Goal: Task Accomplishment & Management: Use online tool/utility

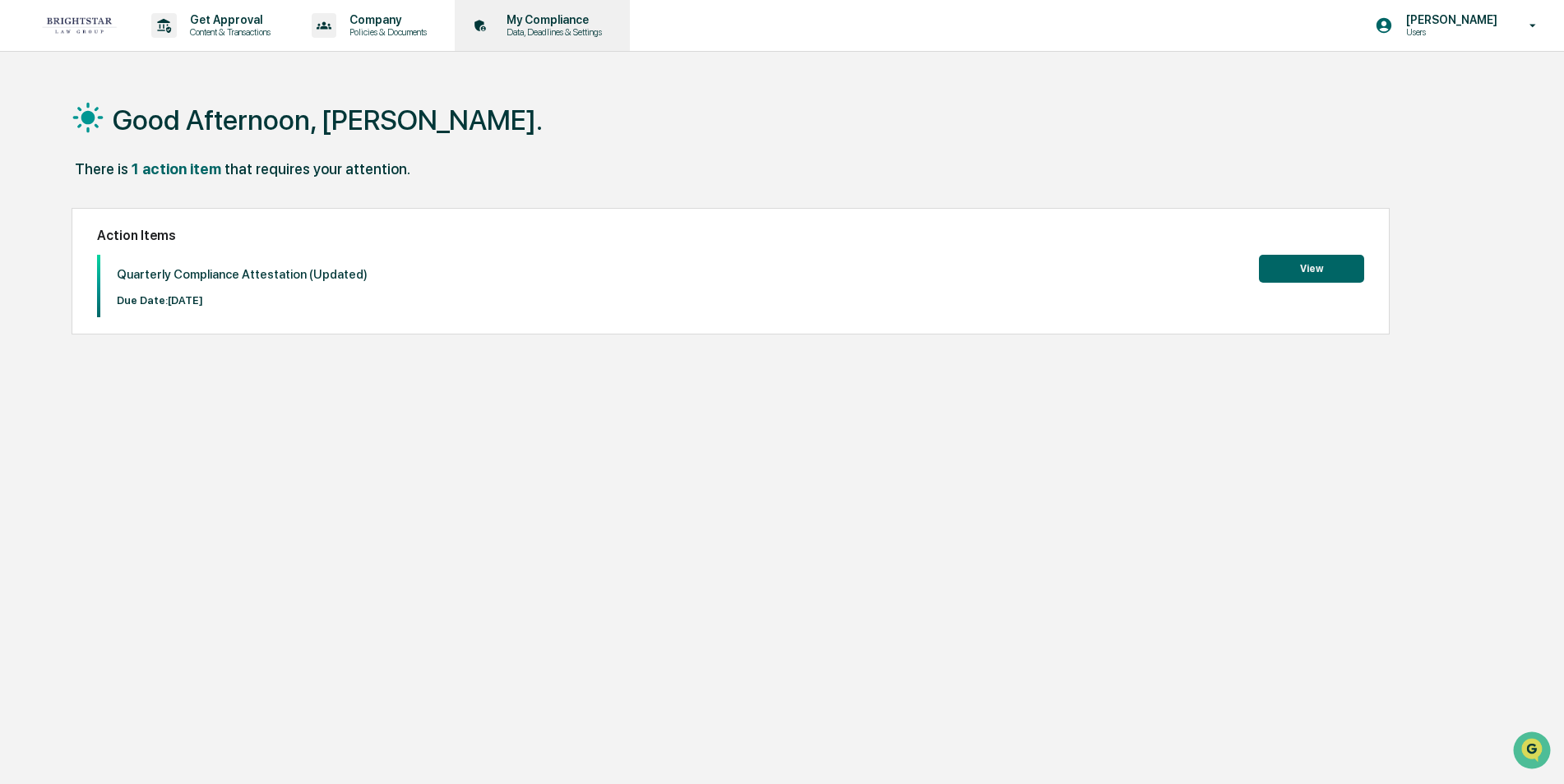
click at [578, 18] on p "My Compliance" at bounding box center [551, 20] width 116 height 13
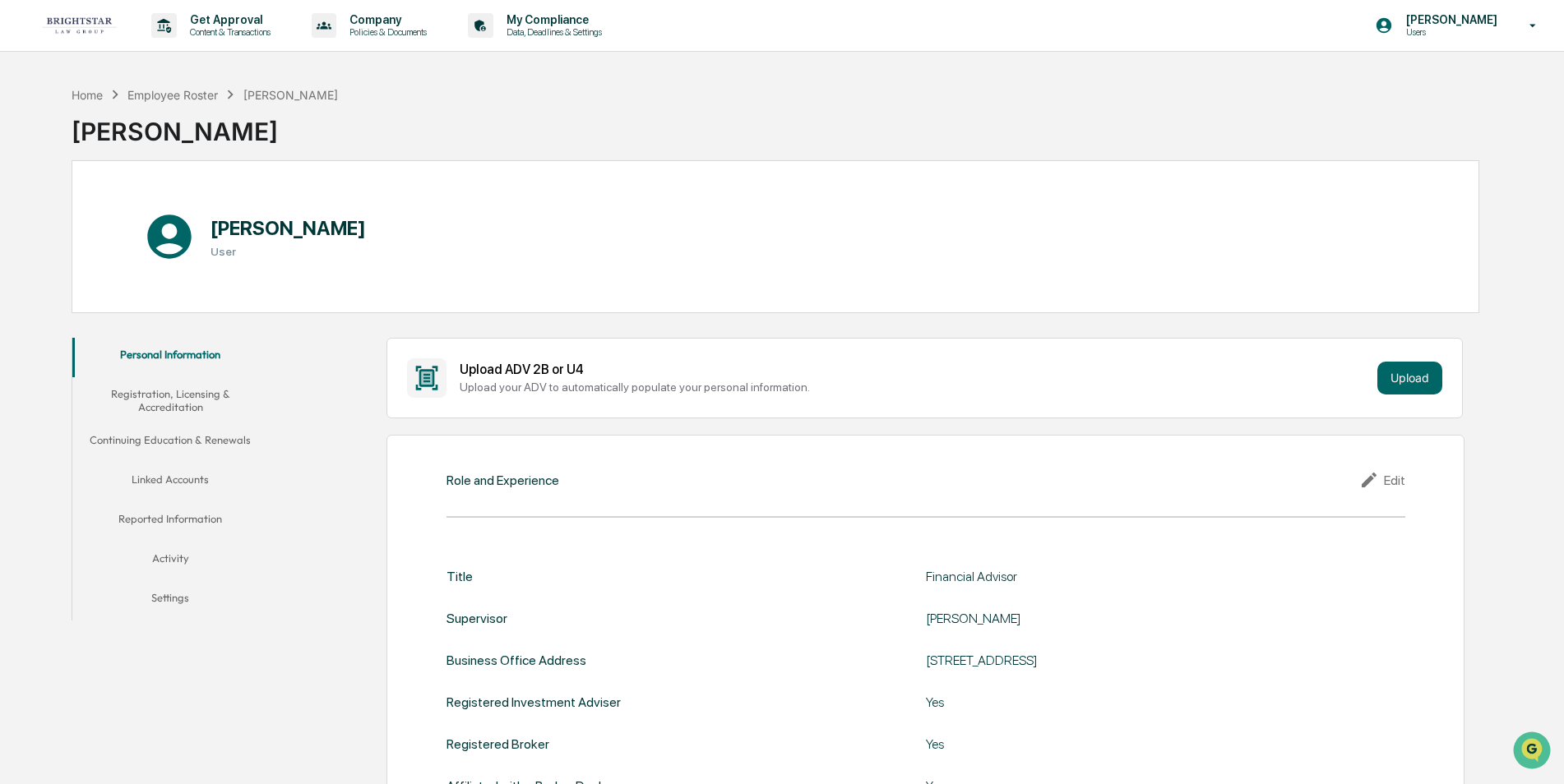
click at [156, 477] on button "Linked Accounts" at bounding box center [170, 482] width 197 height 39
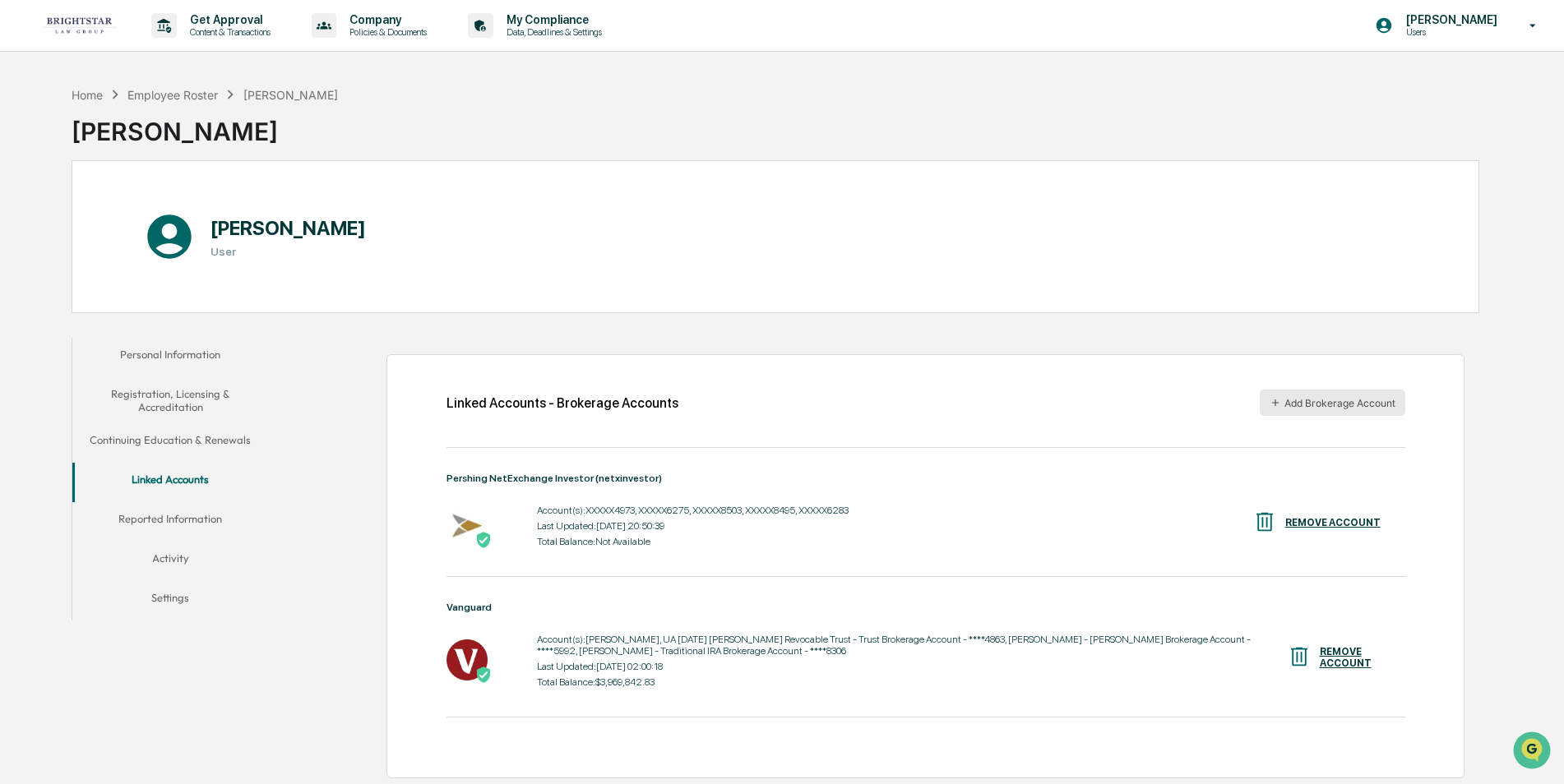
click at [1356, 399] on button "Add Brokerage Account" at bounding box center [1332, 402] width 145 height 26
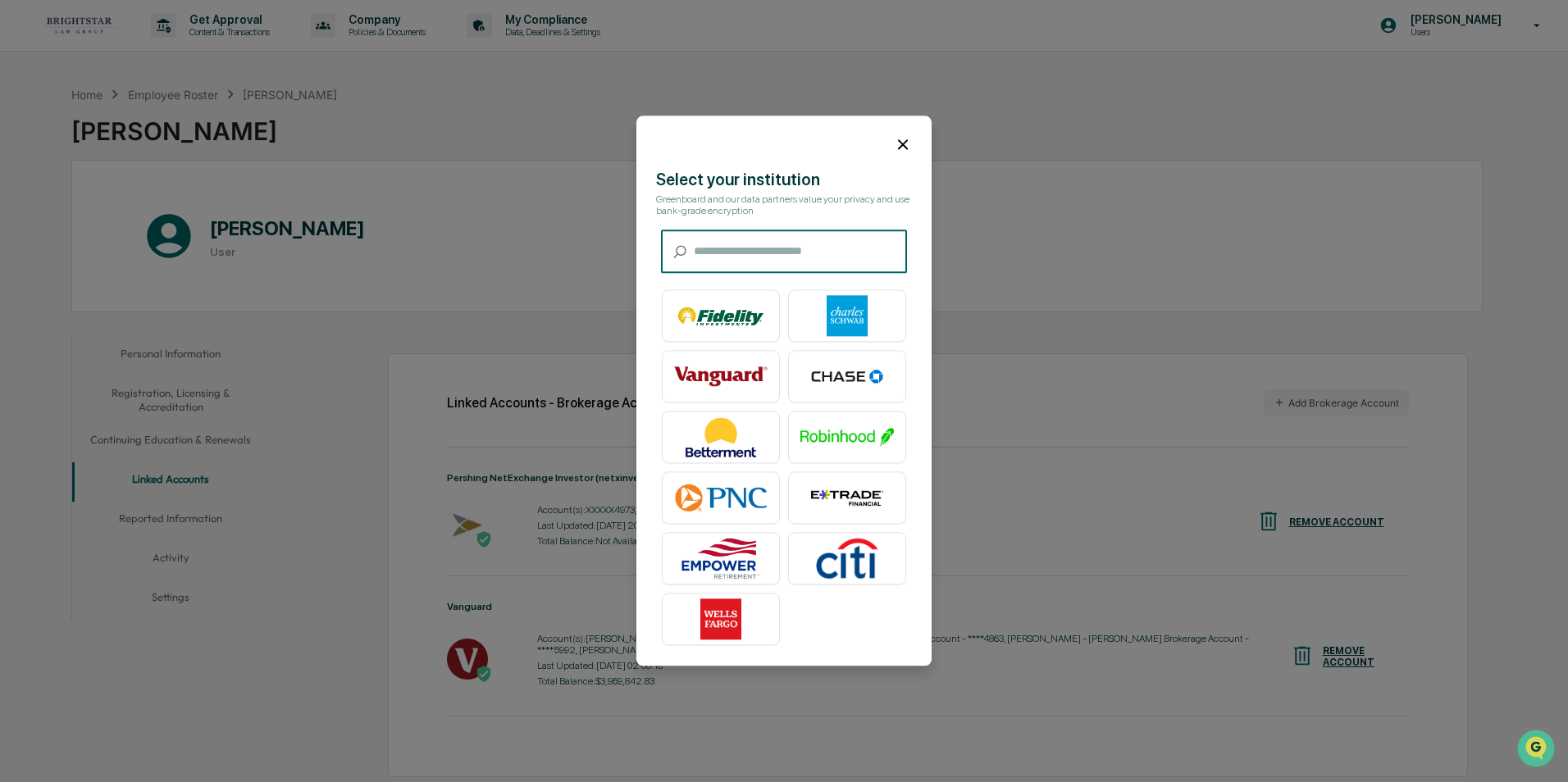
click at [898, 139] on icon at bounding box center [903, 144] width 10 height 10
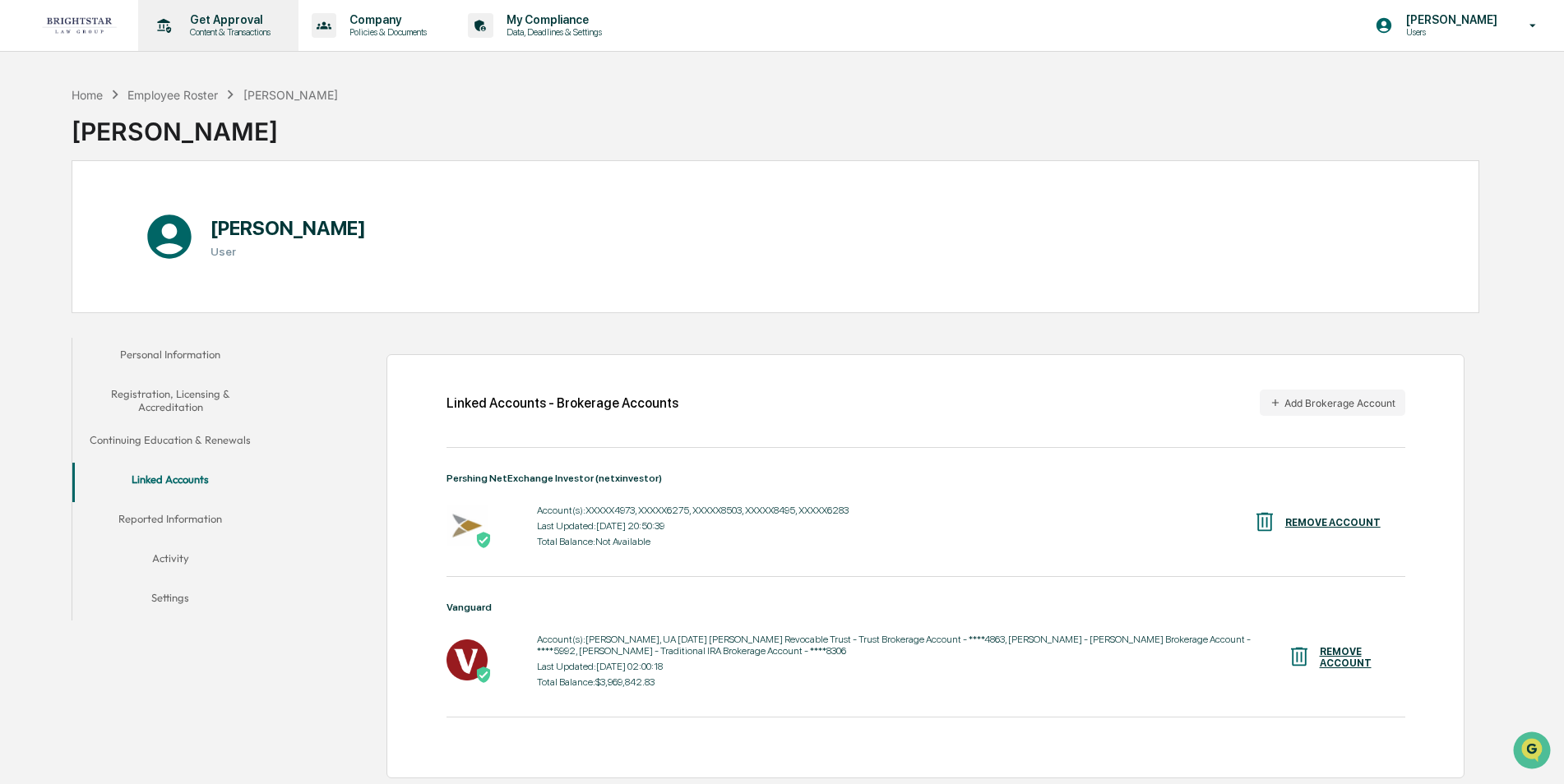
click at [213, 21] on p "Get Approval" at bounding box center [227, 20] width 102 height 13
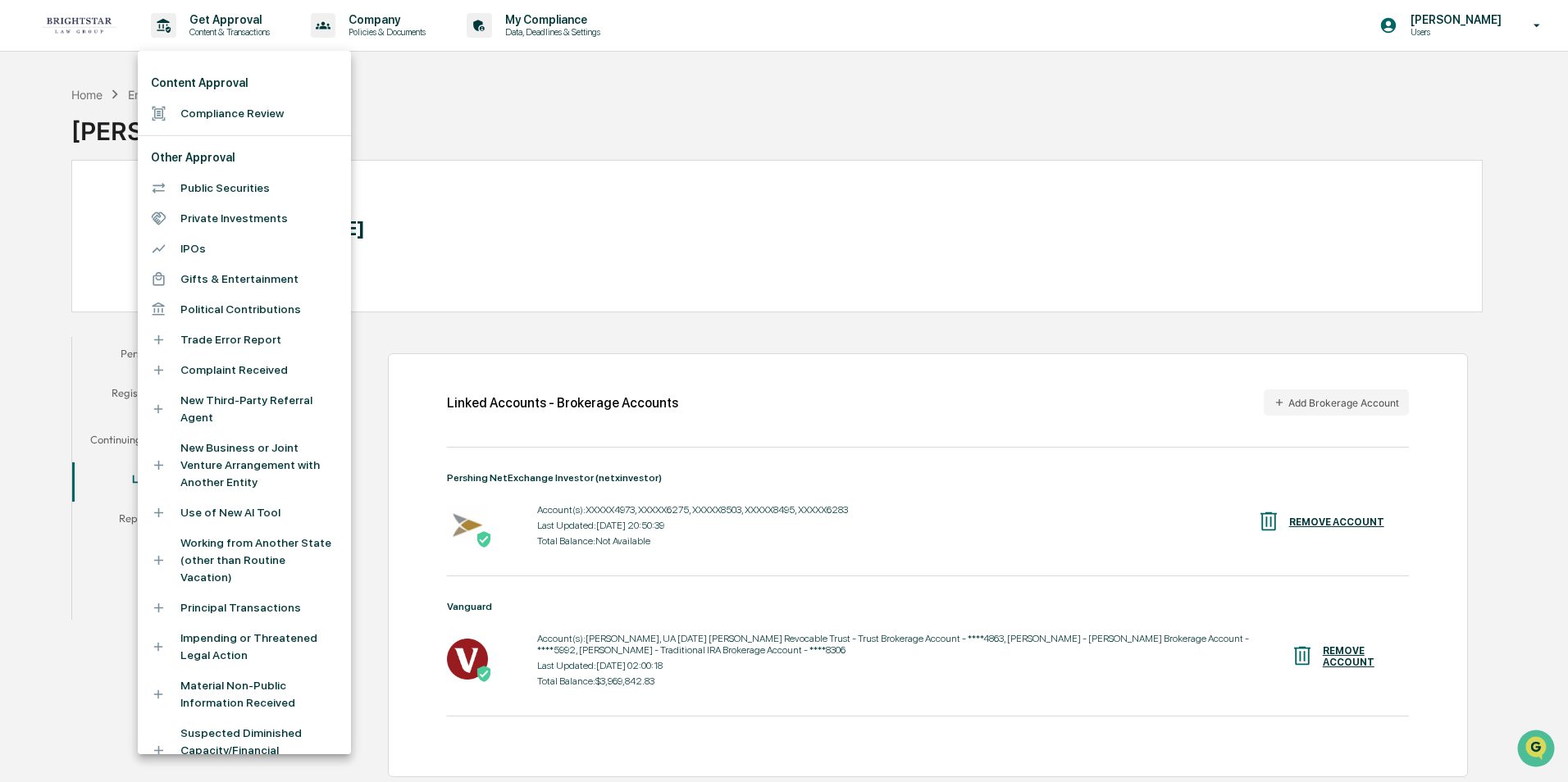
click at [769, 97] on div at bounding box center [784, 391] width 1568 height 782
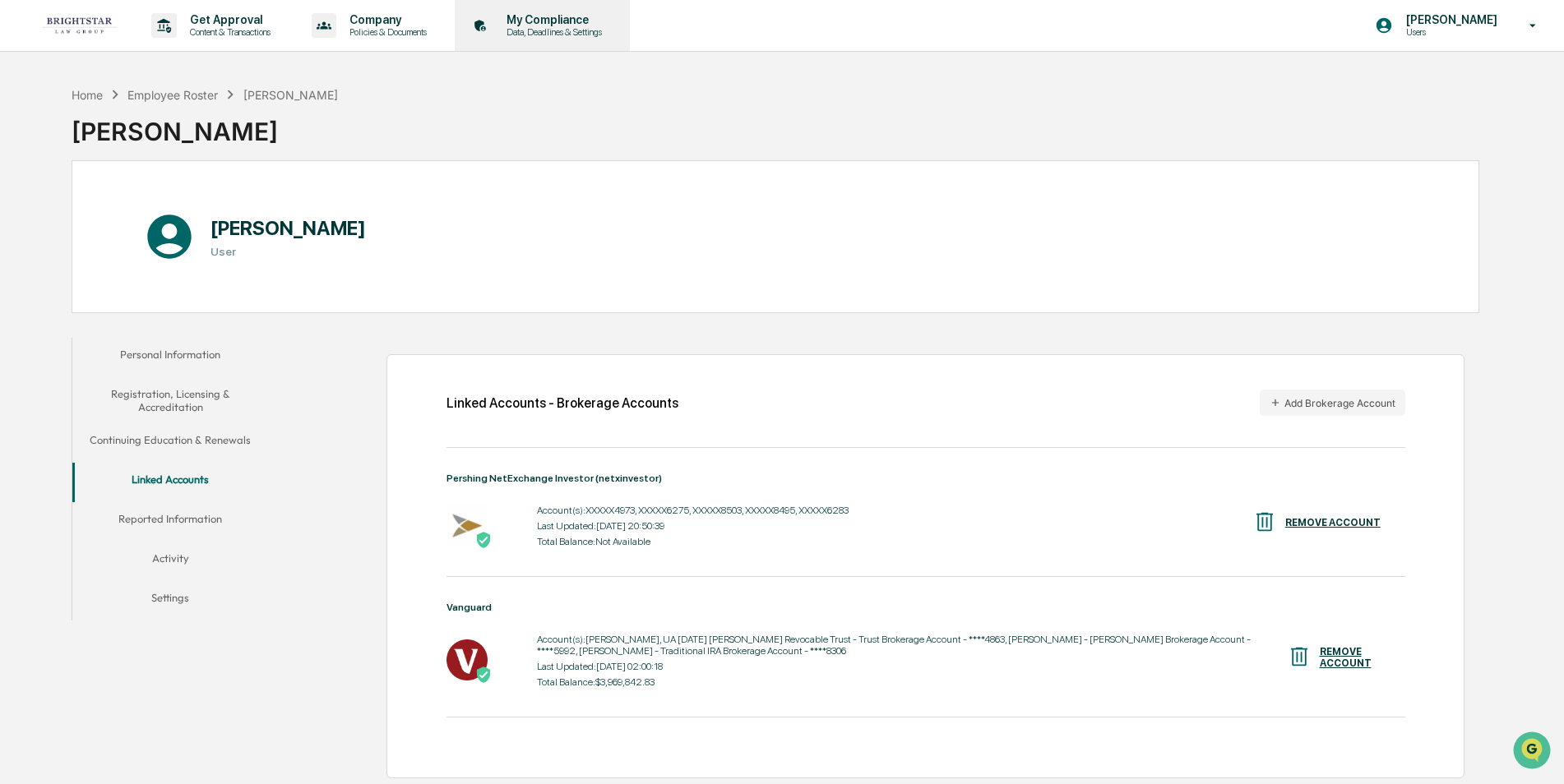
click at [590, 20] on p "My Compliance" at bounding box center [551, 20] width 116 height 13
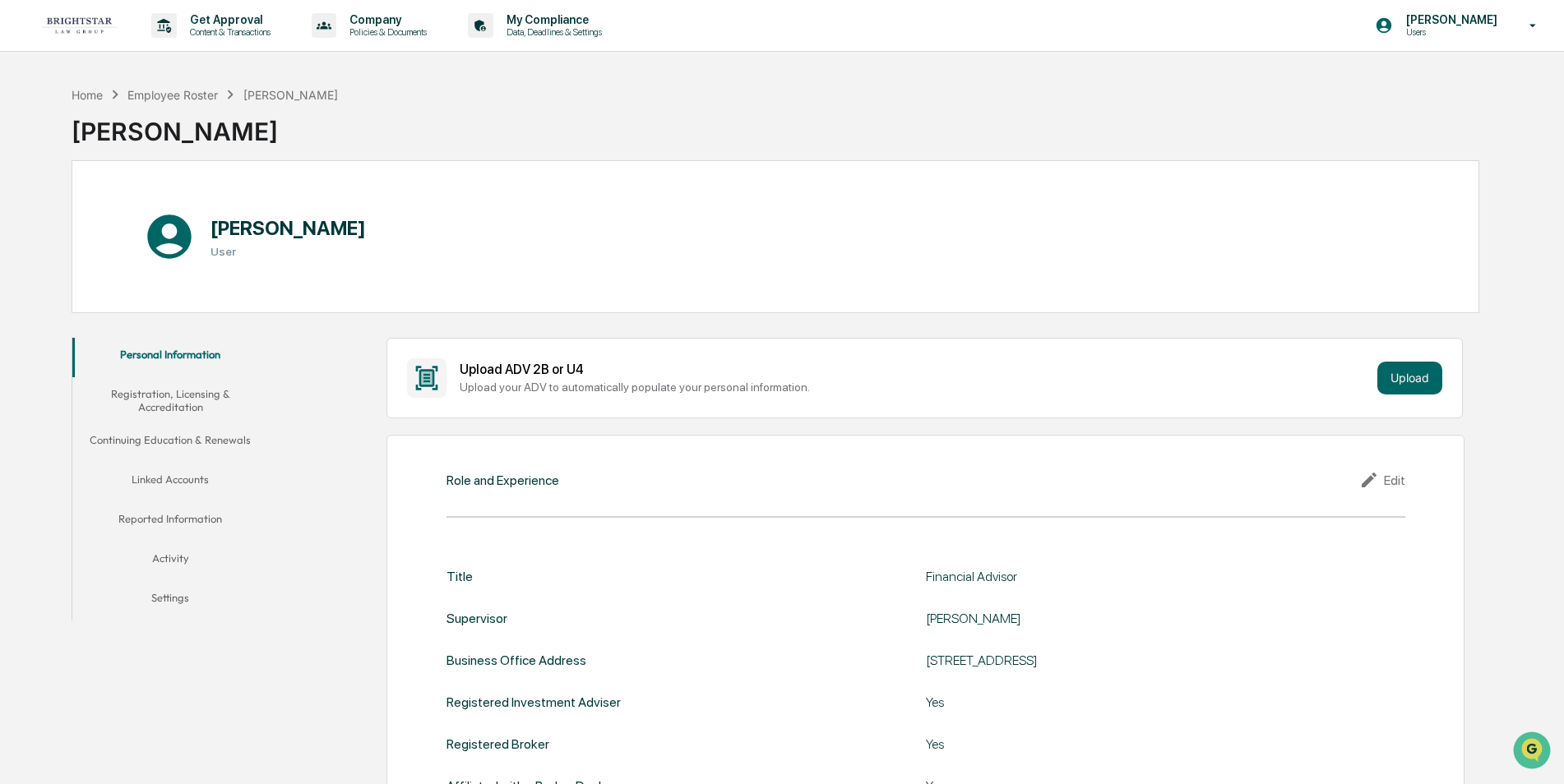
click at [186, 473] on button "Linked Accounts" at bounding box center [170, 482] width 197 height 39
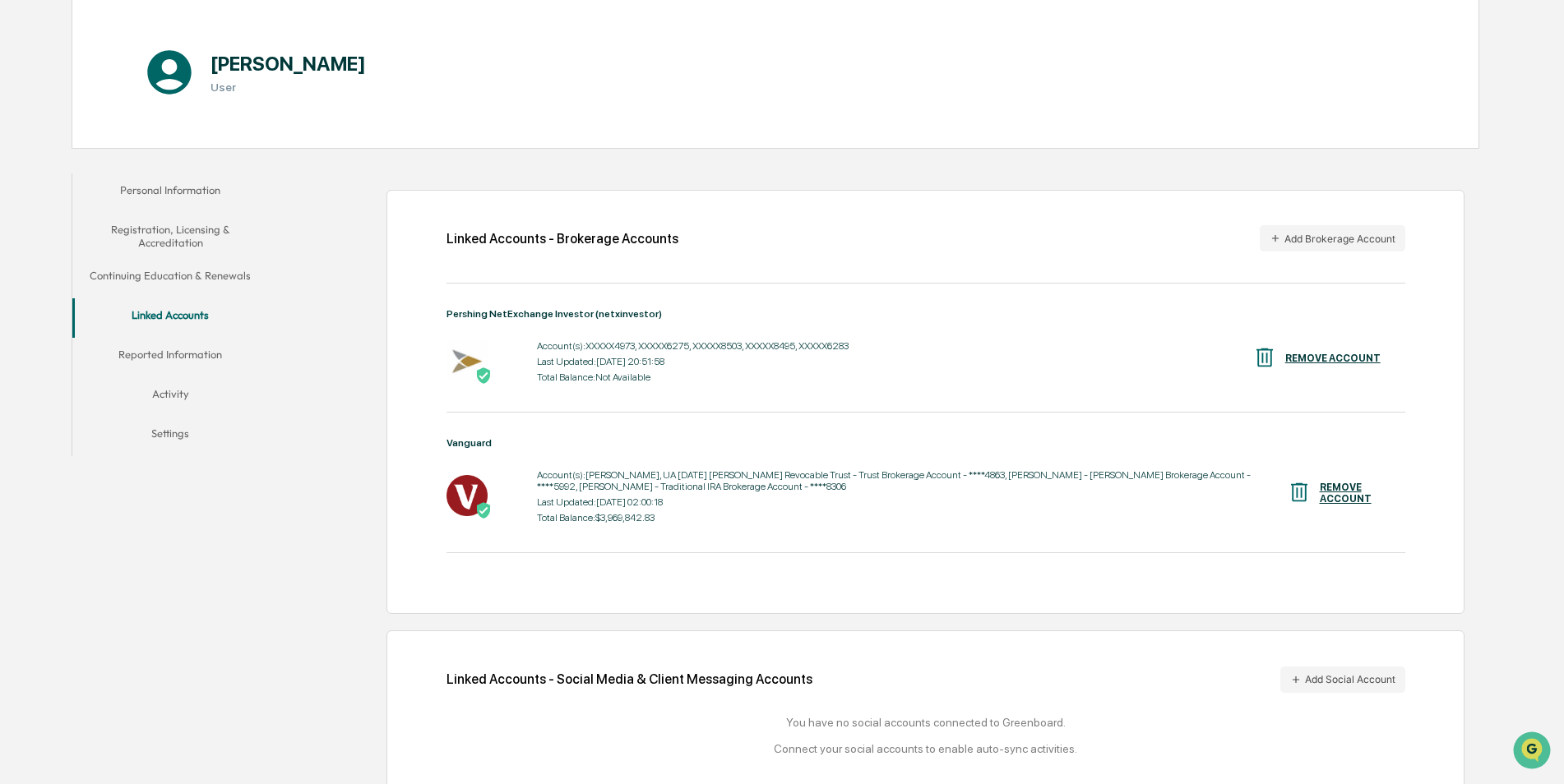
scroll to position [196, 0]
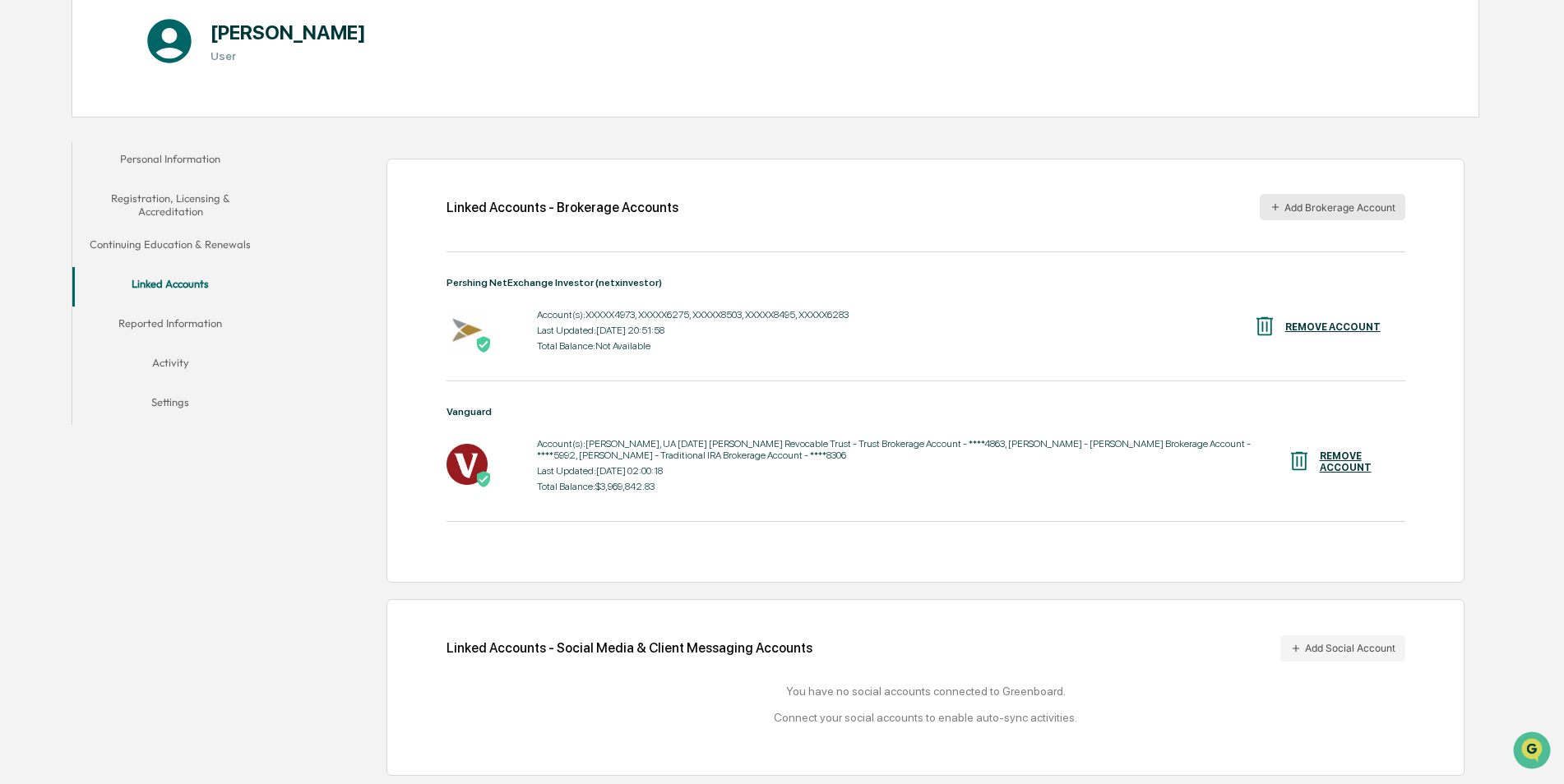
click at [1328, 199] on button "Add Brokerage Account" at bounding box center [1332, 207] width 145 height 26
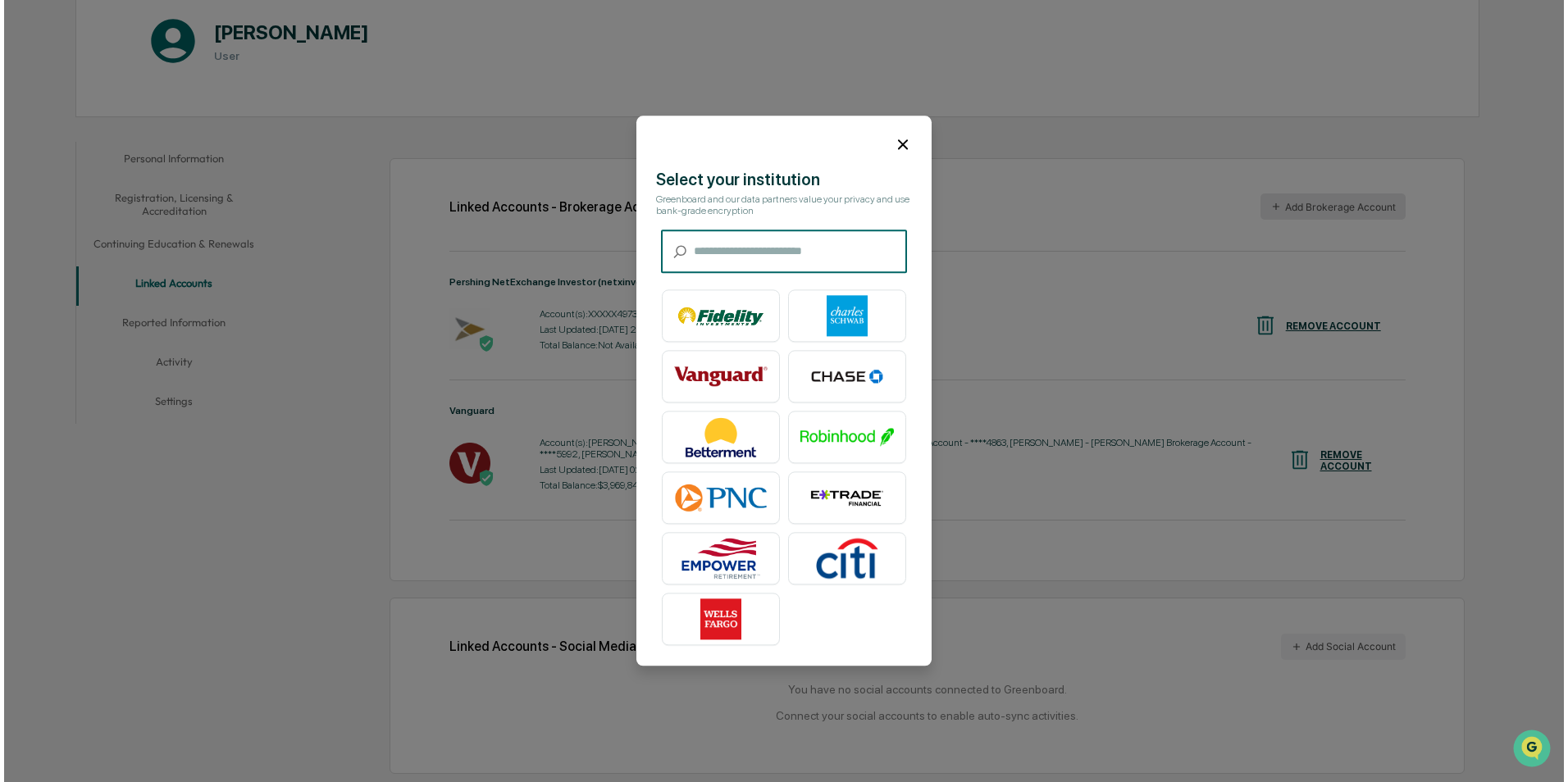
scroll to position [196, 0]
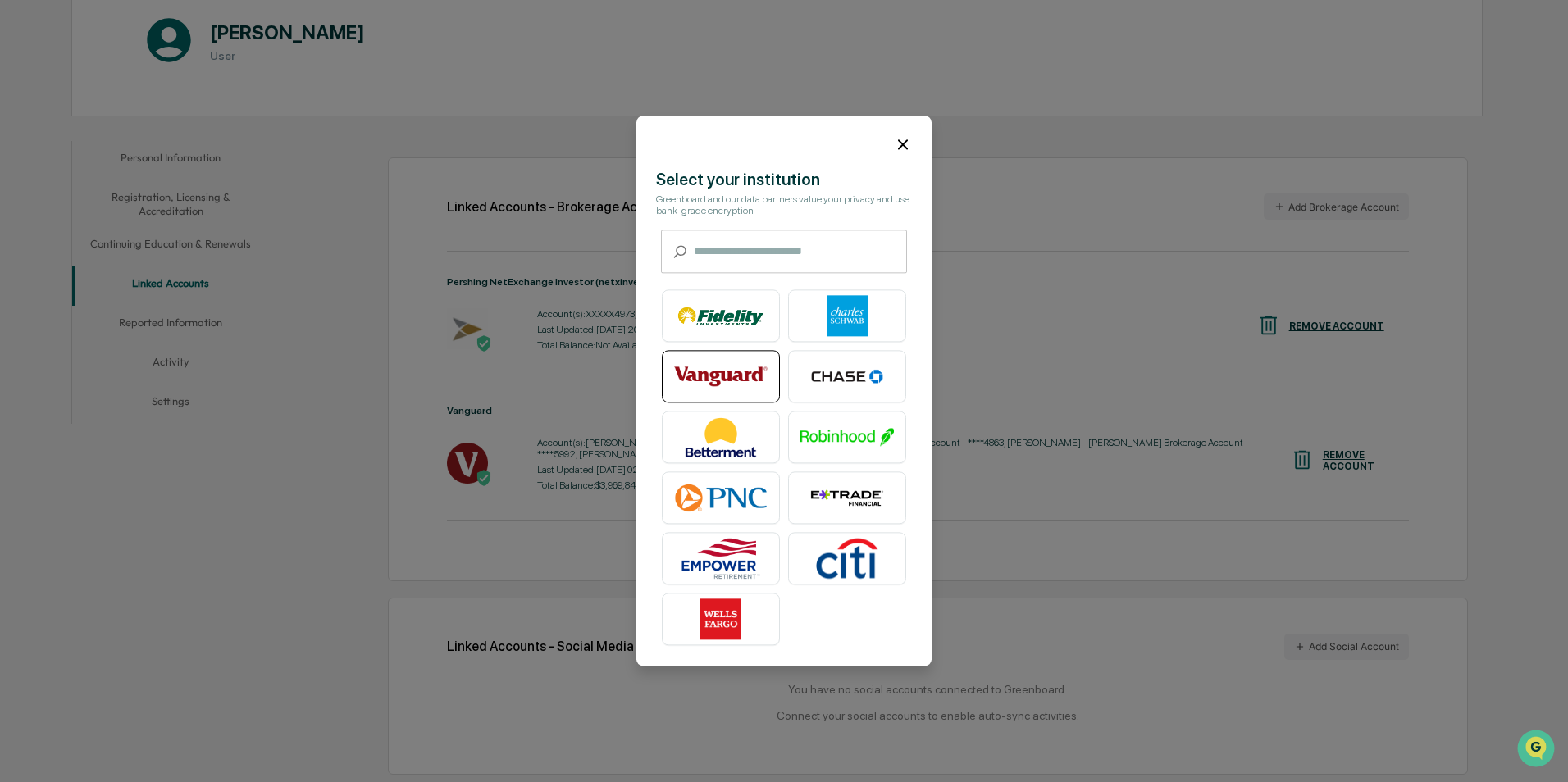
click at [712, 371] on img at bounding box center [721, 377] width 94 height 41
